Goal: Information Seeking & Learning: Learn about a topic

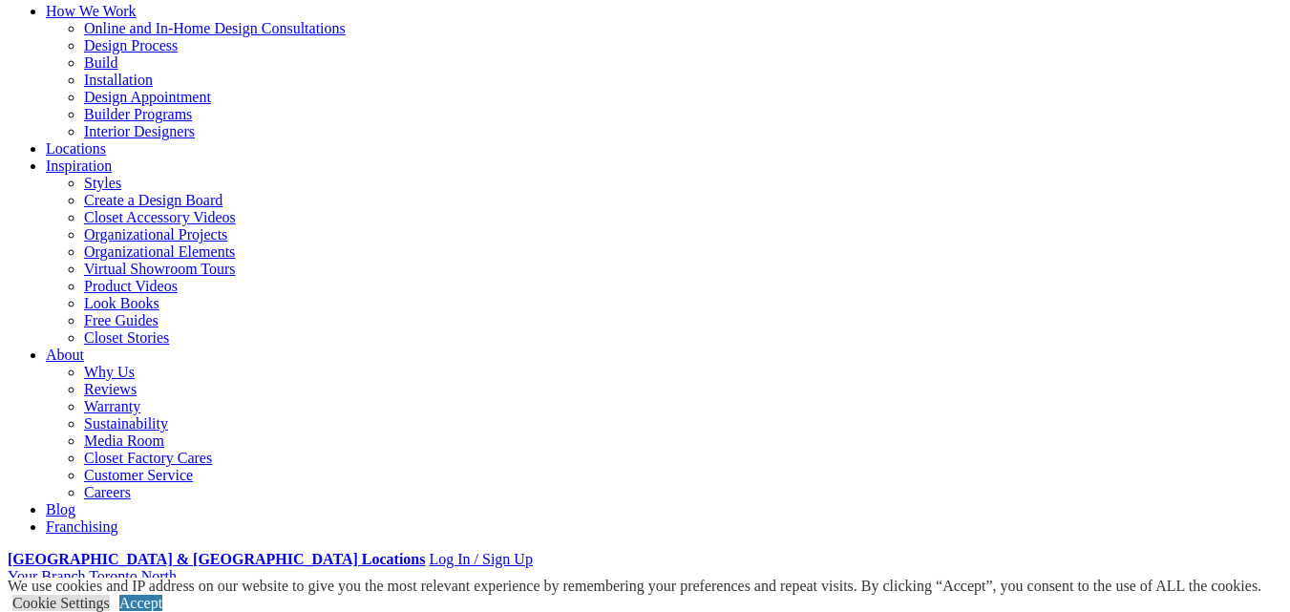
scroll to position [191, 0]
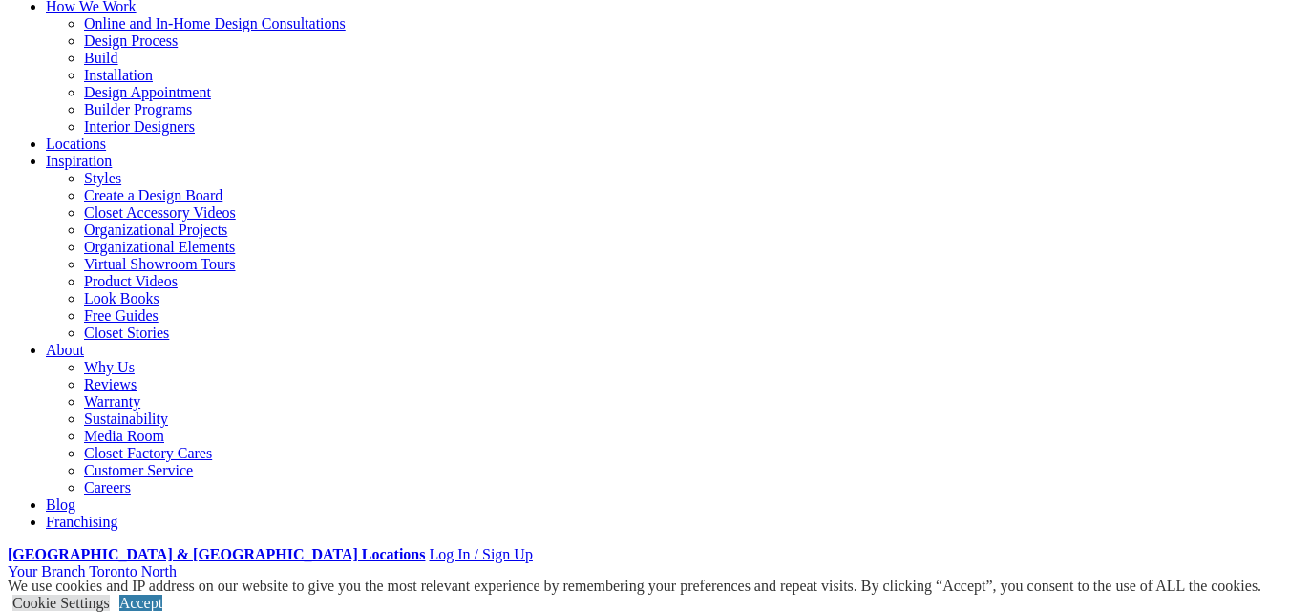
select select "**"
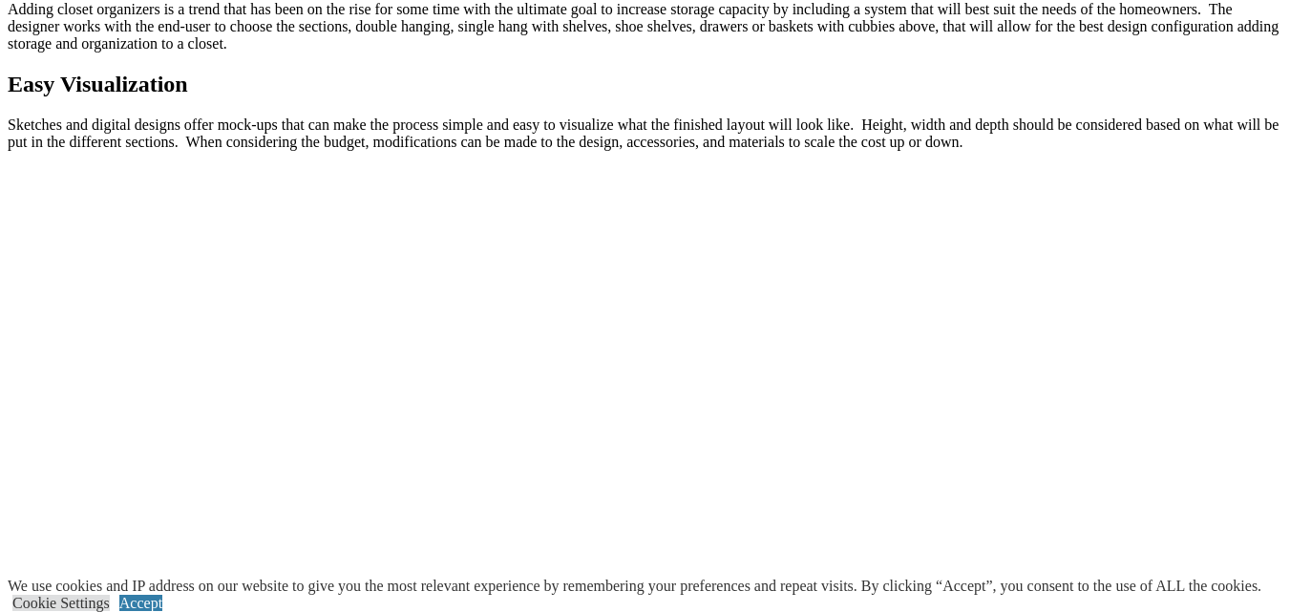
scroll to position [2197, 0]
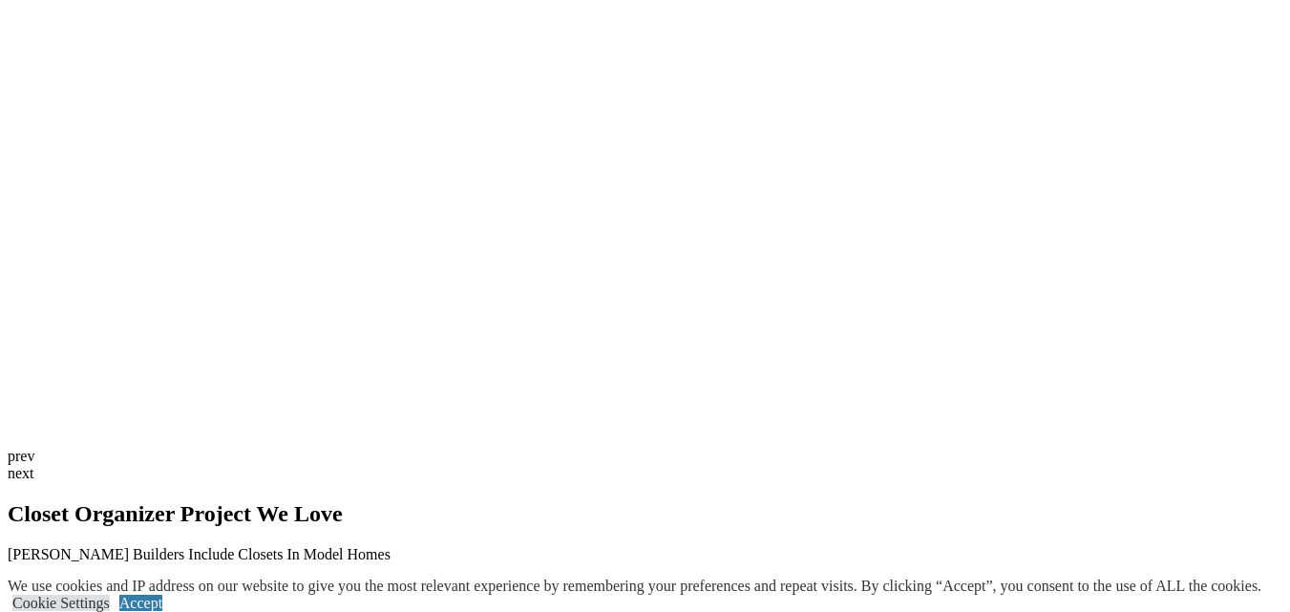
scroll to position [3574, 0]
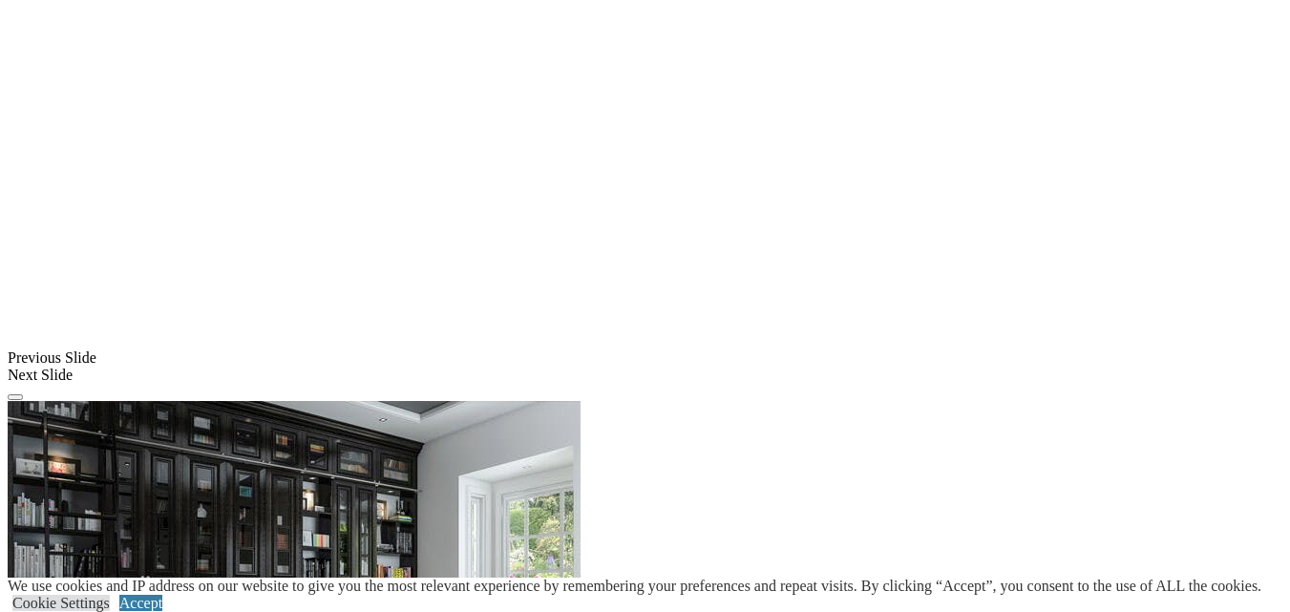
scroll to position [1528, 0]
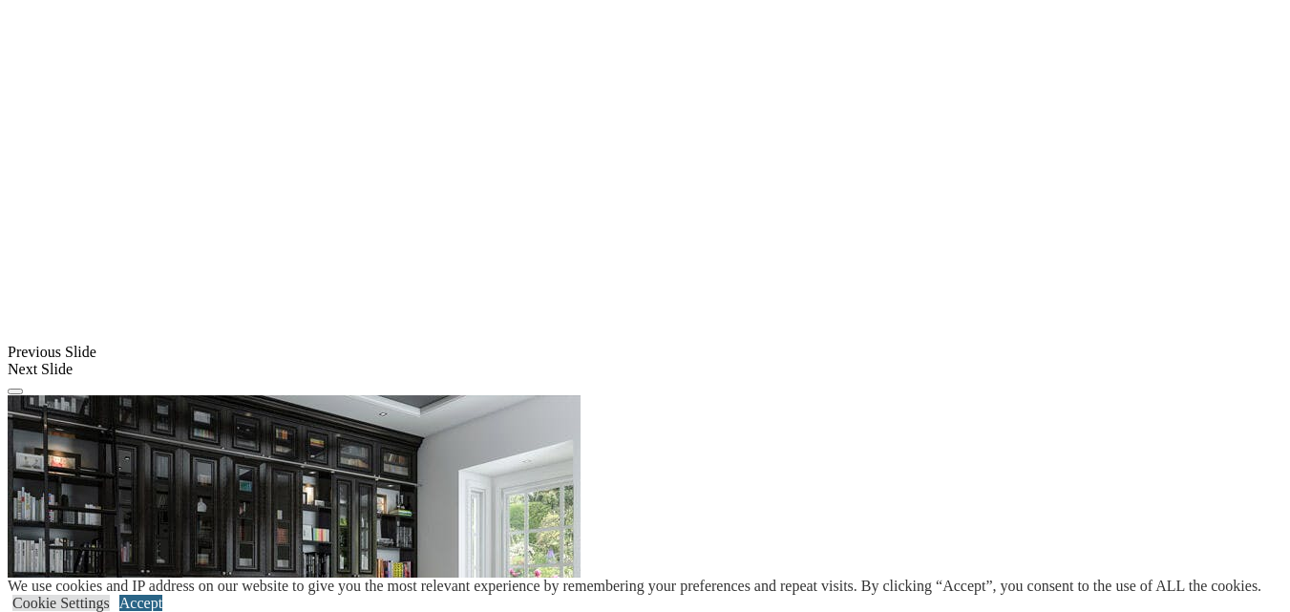
click at [162, 595] on link "Accept" at bounding box center [140, 603] width 43 height 16
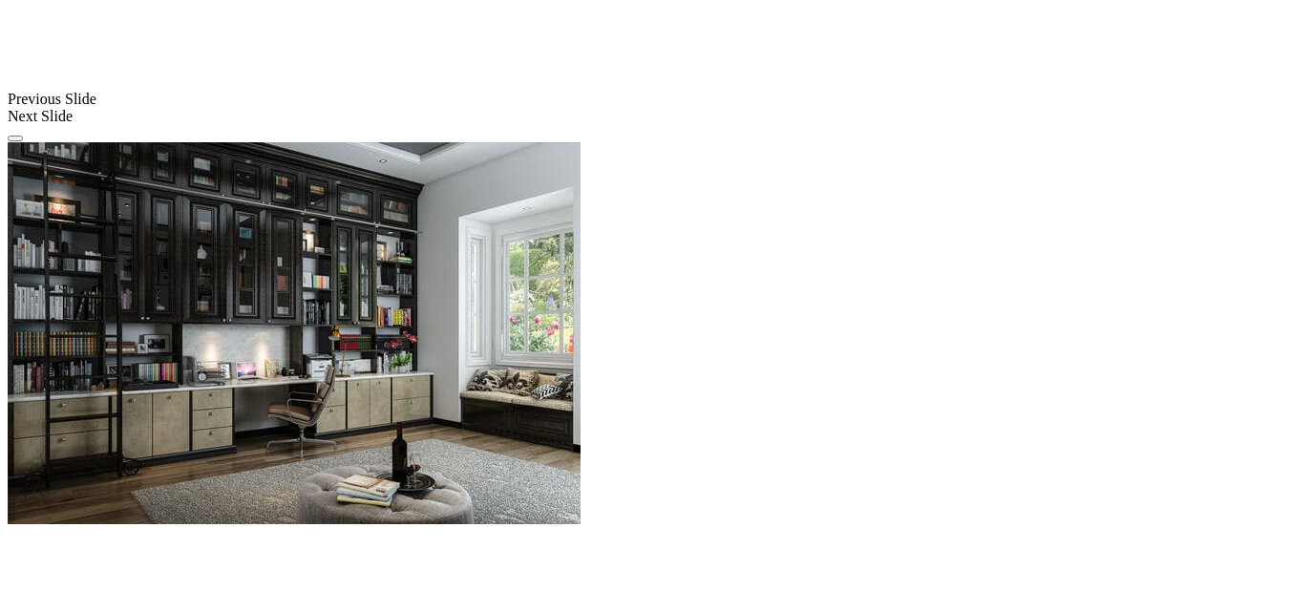
scroll to position [1815, 0]
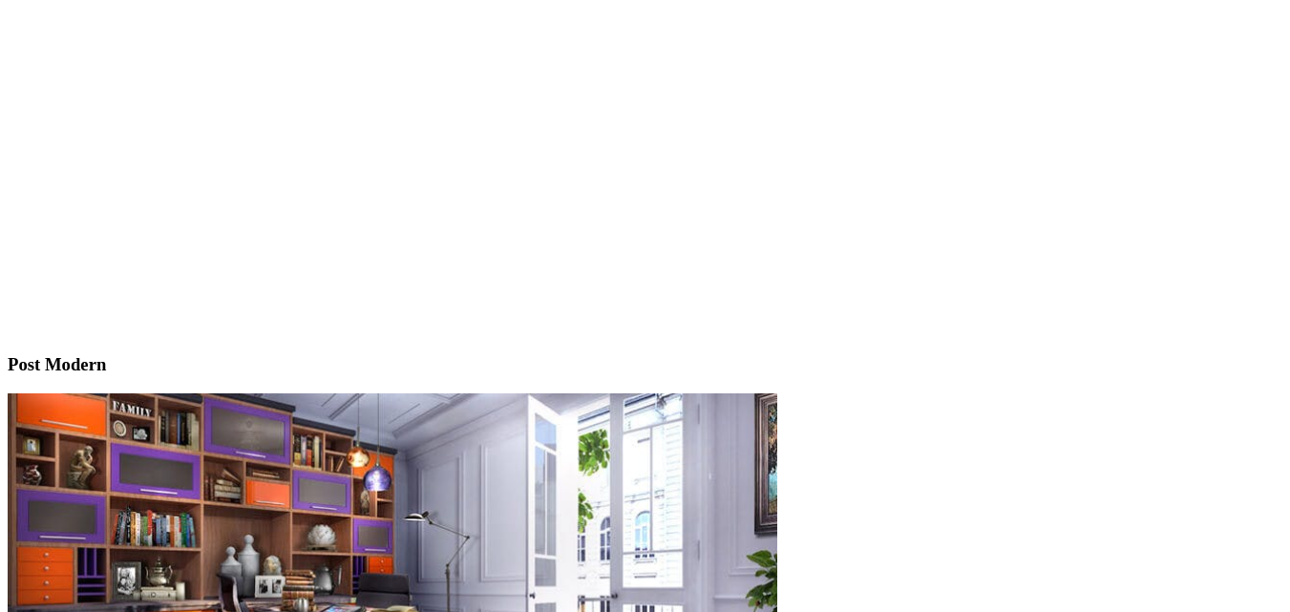
scroll to position [5731, 0]
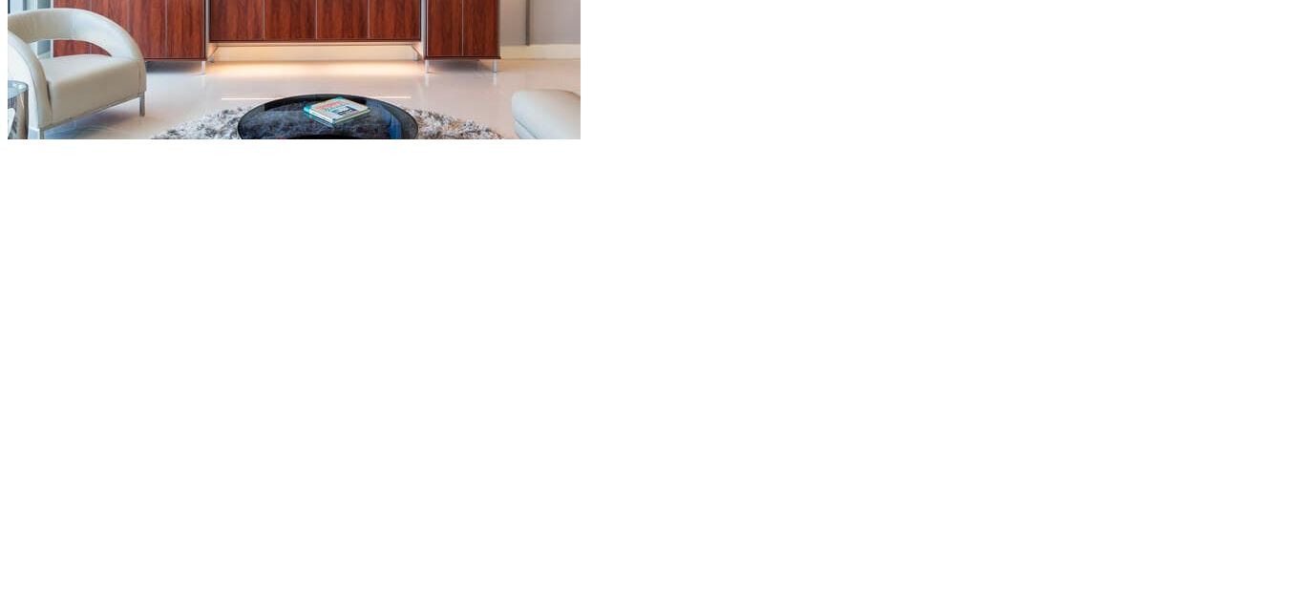
scroll to position [1624, 0]
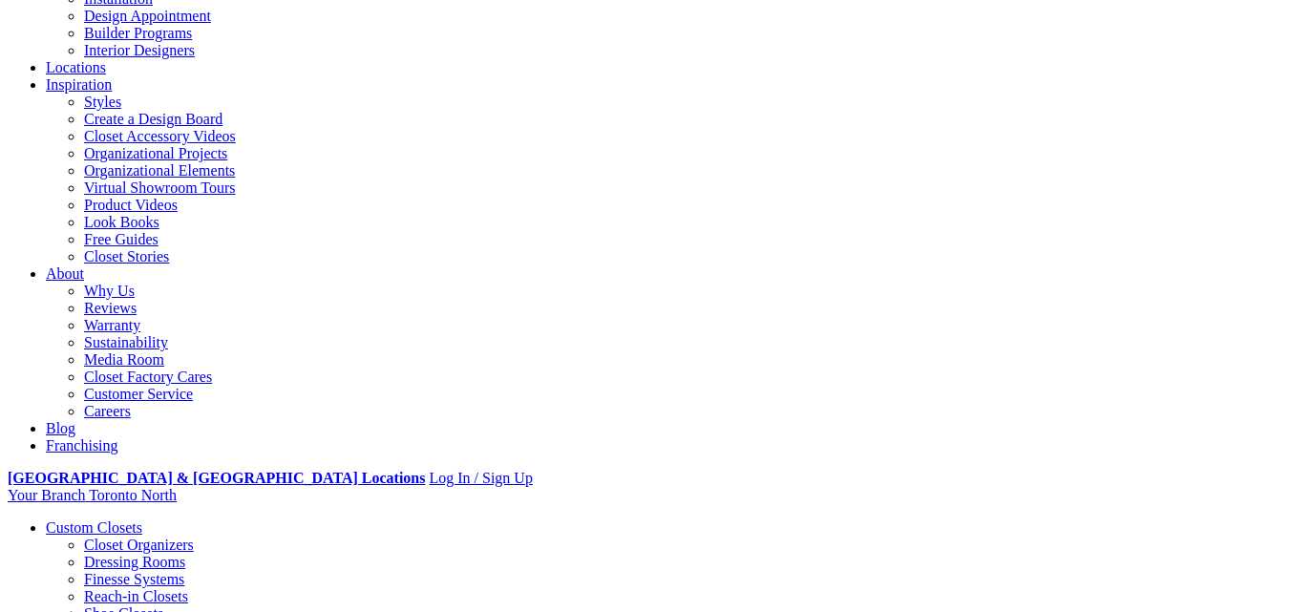
scroll to position [382, 0]
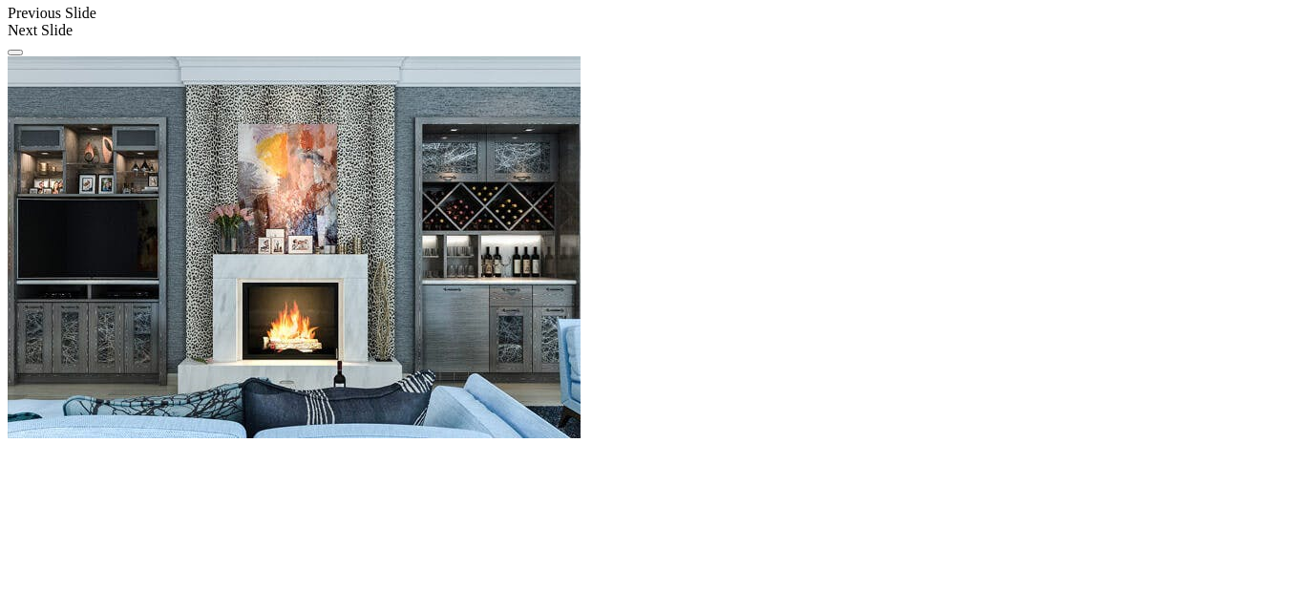
scroll to position [1836, 0]
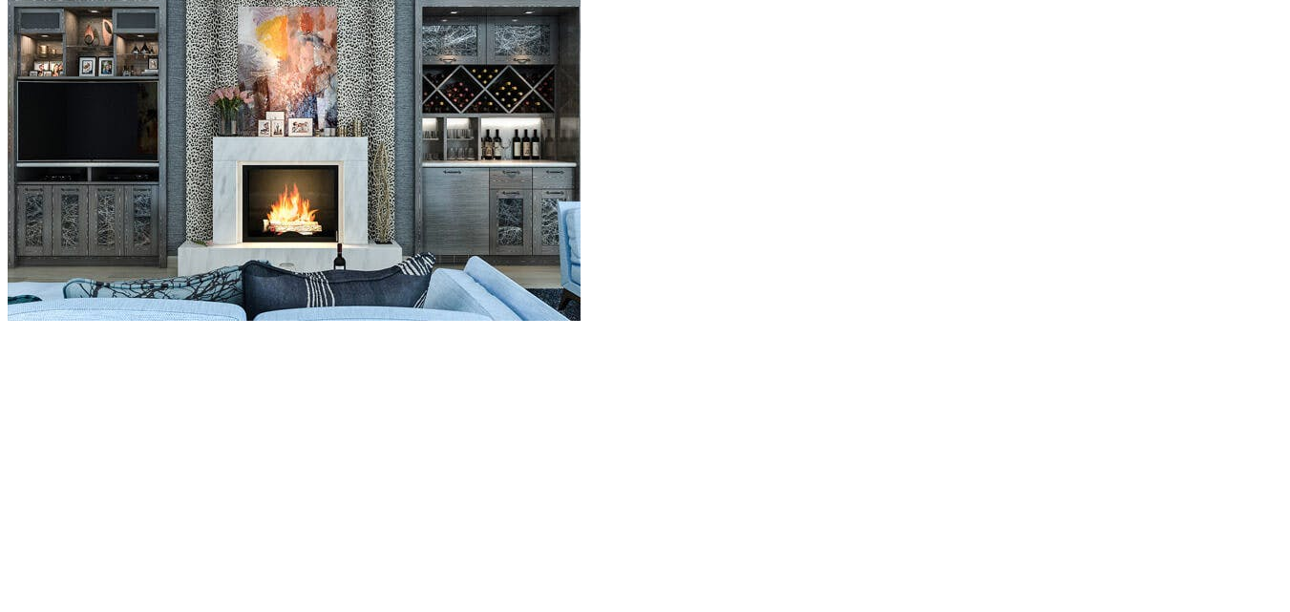
scroll to position [2122, 0]
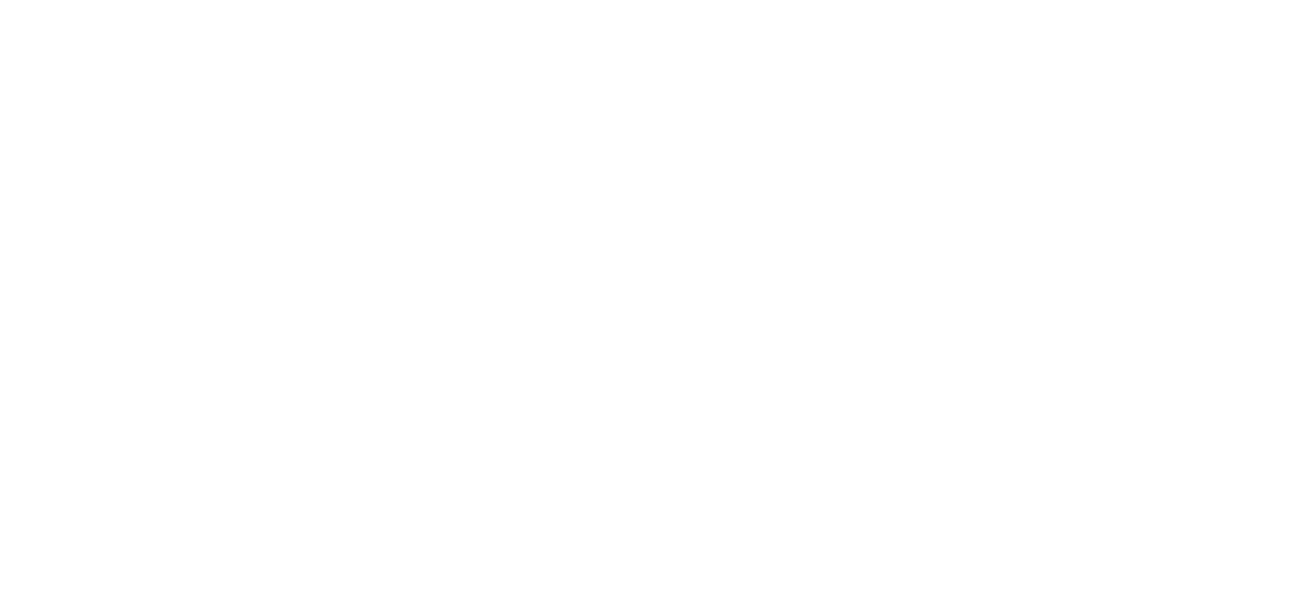
scroll to position [2600, 0]
